Goal: Information Seeking & Learning: Learn about a topic

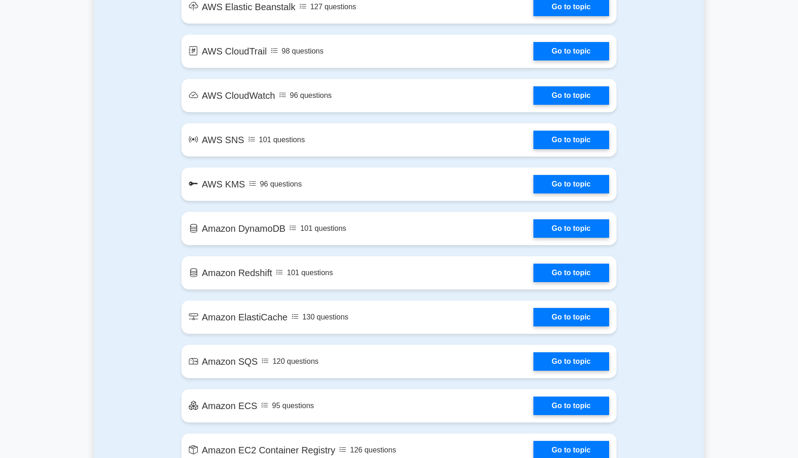
scroll to position [1021, 0]
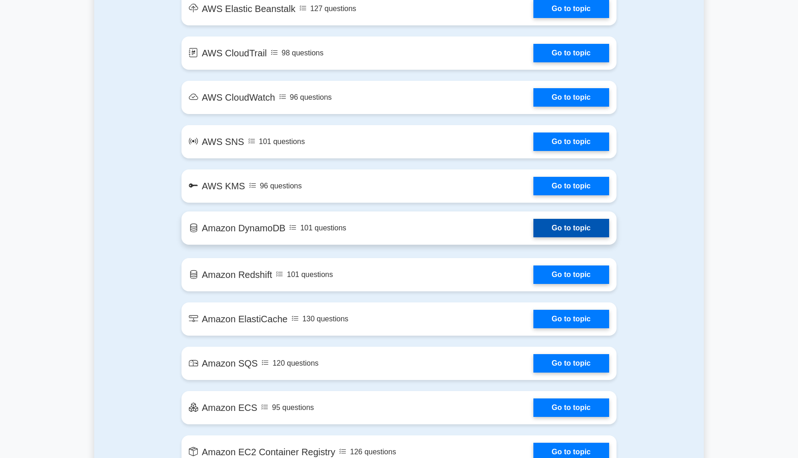
click at [533, 232] on link "Go to topic" at bounding box center [571, 228] width 76 height 18
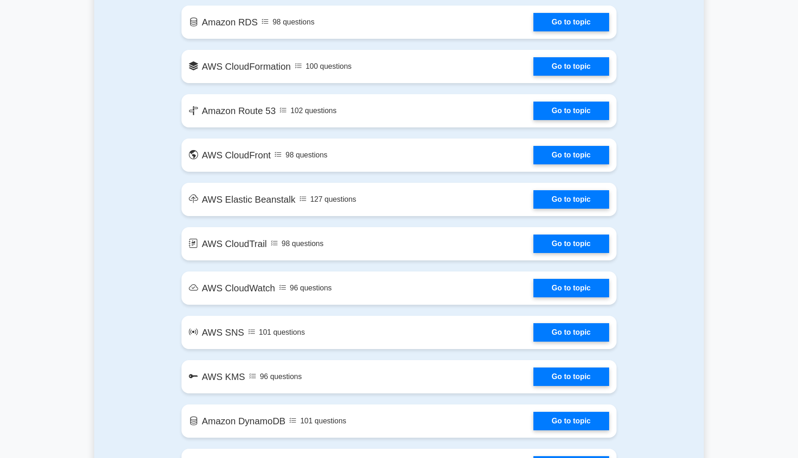
scroll to position [810, 0]
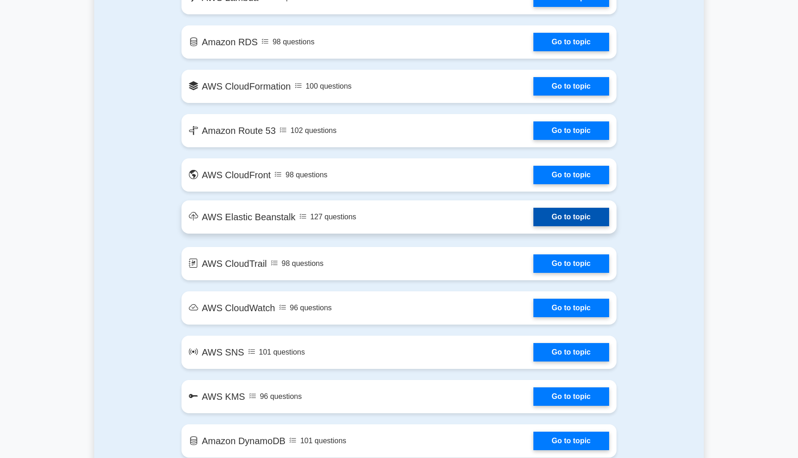
click at [533, 219] on link "Go to topic" at bounding box center [571, 217] width 76 height 18
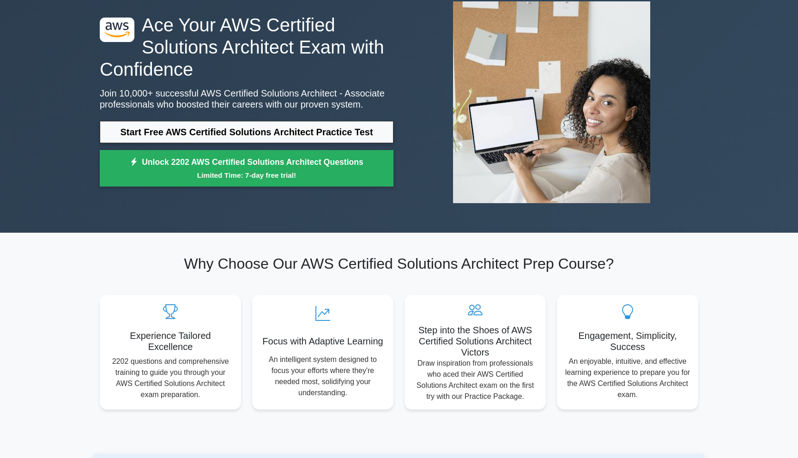
scroll to position [0, 0]
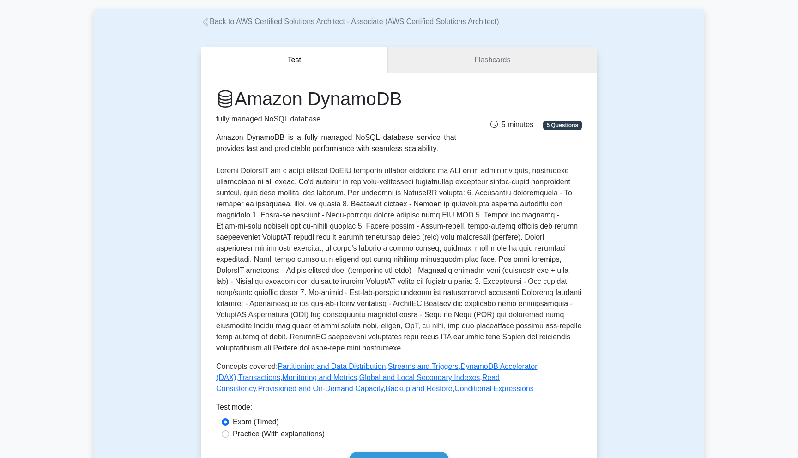
scroll to position [41, 0]
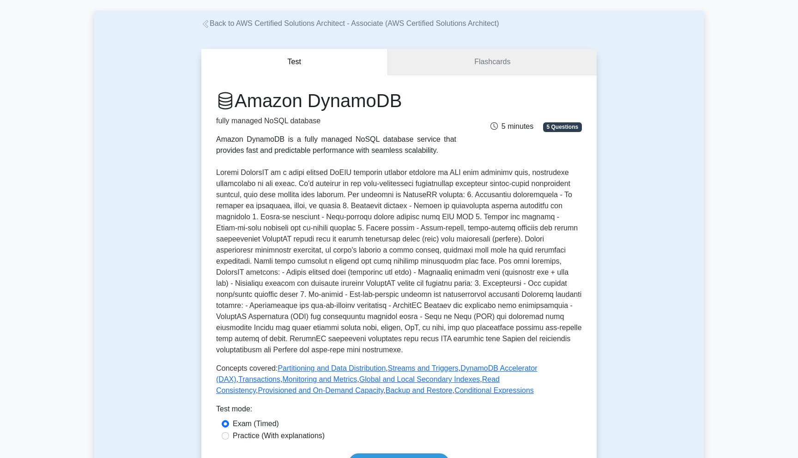
click at [485, 57] on link "Flashcards" at bounding box center [492, 62] width 209 height 26
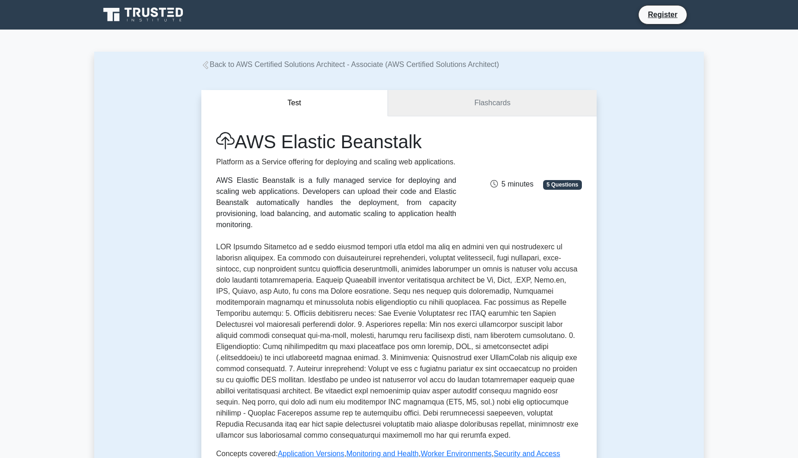
click at [502, 98] on link "Flashcards" at bounding box center [492, 103] width 209 height 26
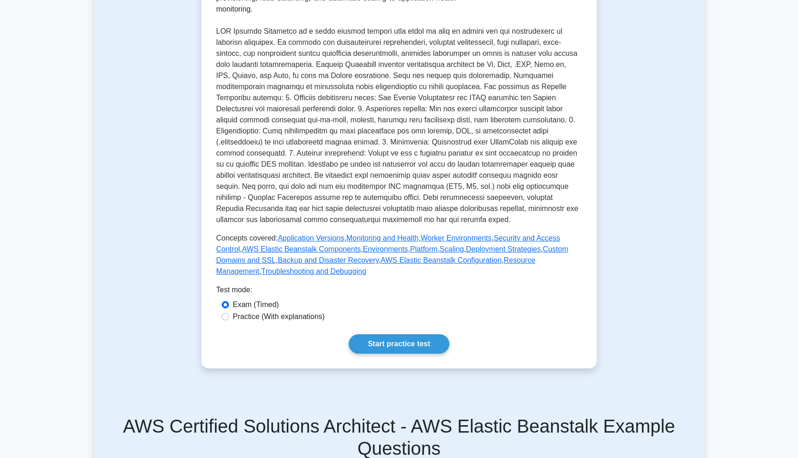
scroll to position [240, 0]
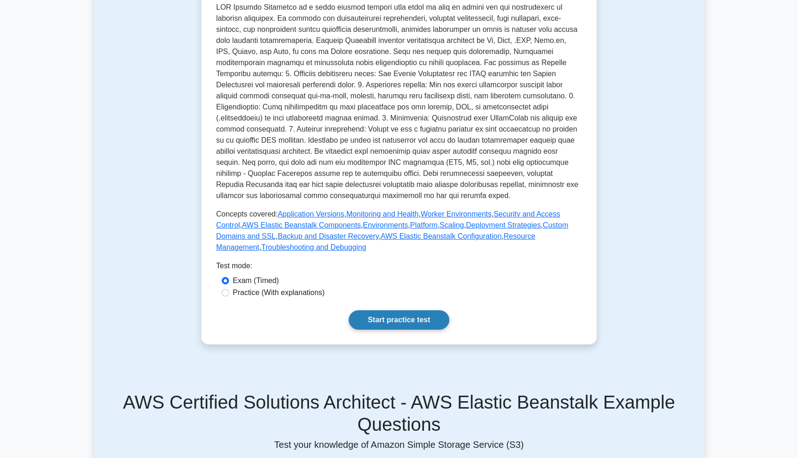
click at [407, 320] on link "Start practice test" at bounding box center [399, 319] width 100 height 19
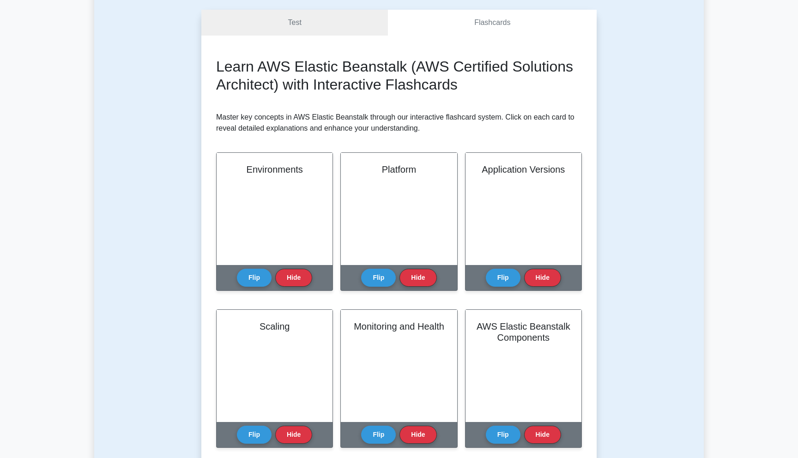
scroll to position [88, 0]
